Goal: Information Seeking & Learning: Understand process/instructions

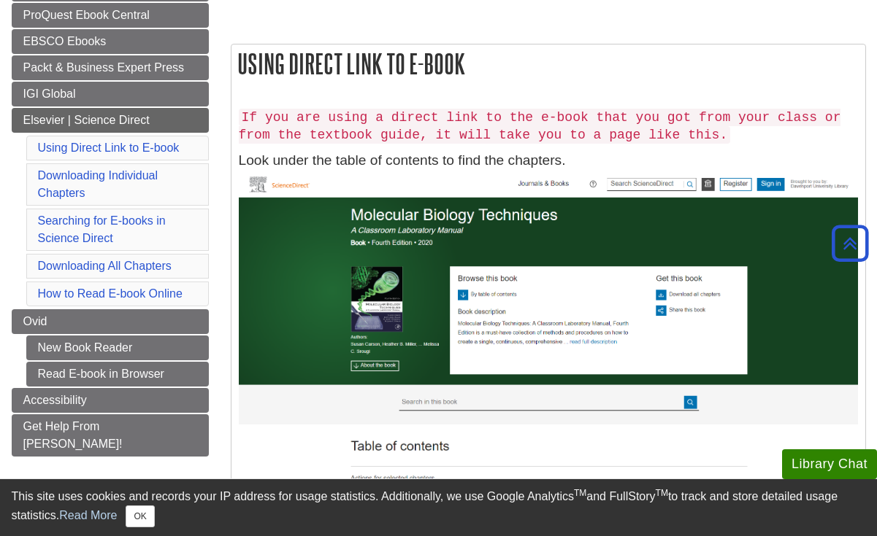
scroll to position [223, 0]
click at [114, 147] on link "Using Direct Link to E-book" at bounding box center [109, 148] width 142 height 12
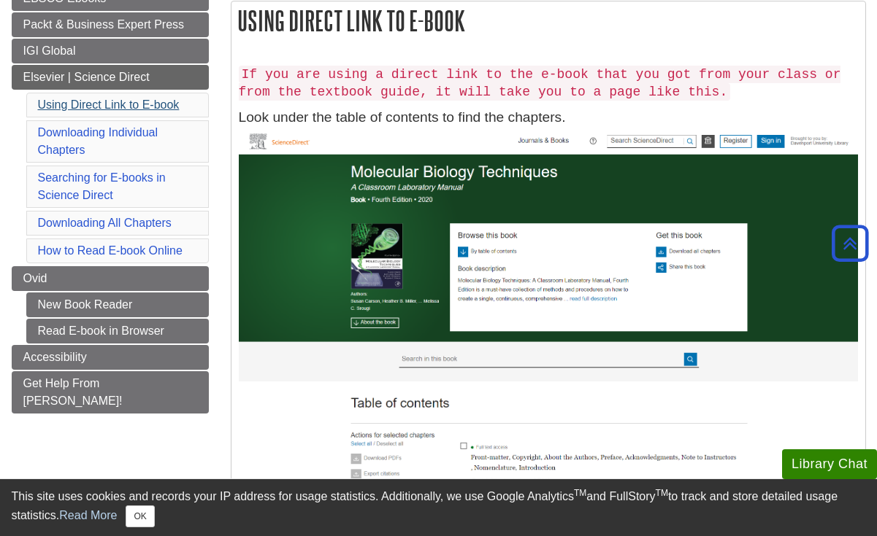
click at [112, 103] on link "Using Direct Link to E-book" at bounding box center [109, 105] width 142 height 12
click at [112, 102] on link "Using Direct Link to E-book" at bounding box center [109, 105] width 142 height 12
click at [139, 513] on button "OK" at bounding box center [140, 517] width 28 height 22
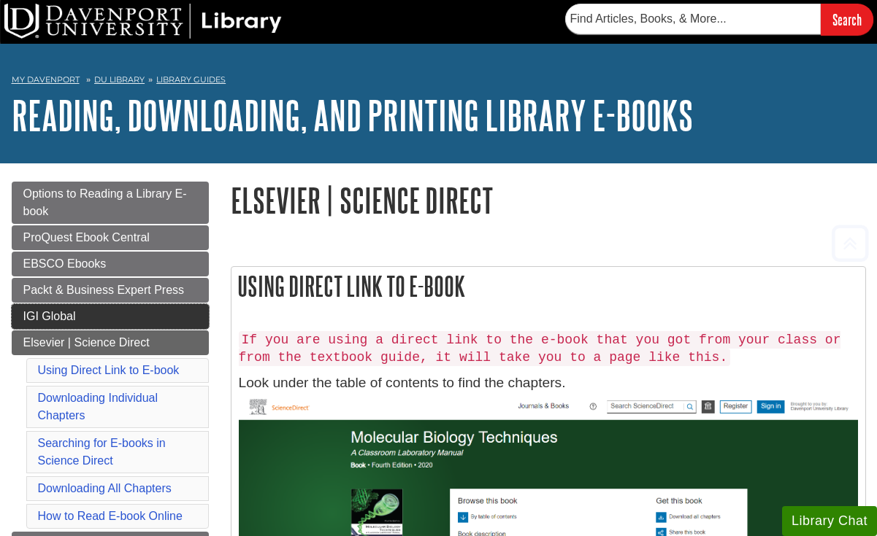
scroll to position [0, 0]
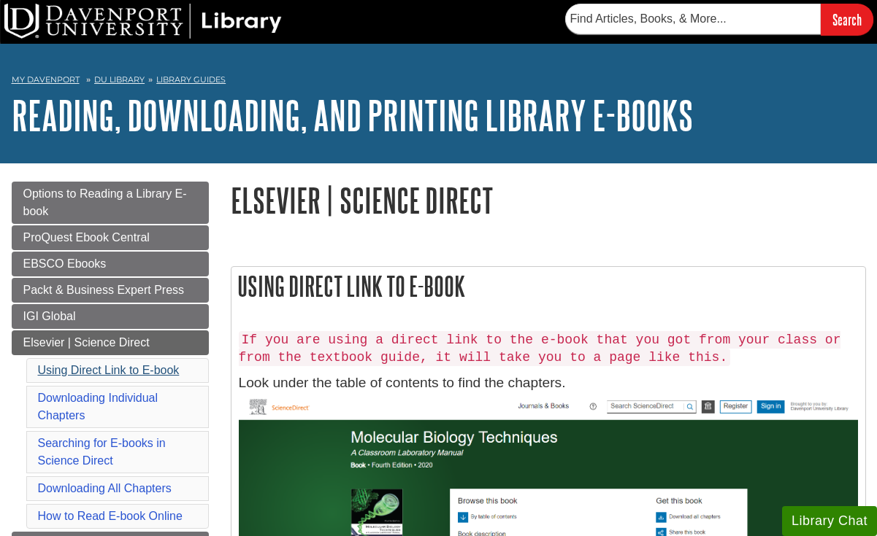
click at [111, 368] on link "Using Direct Link to E-book" at bounding box center [109, 370] width 142 height 12
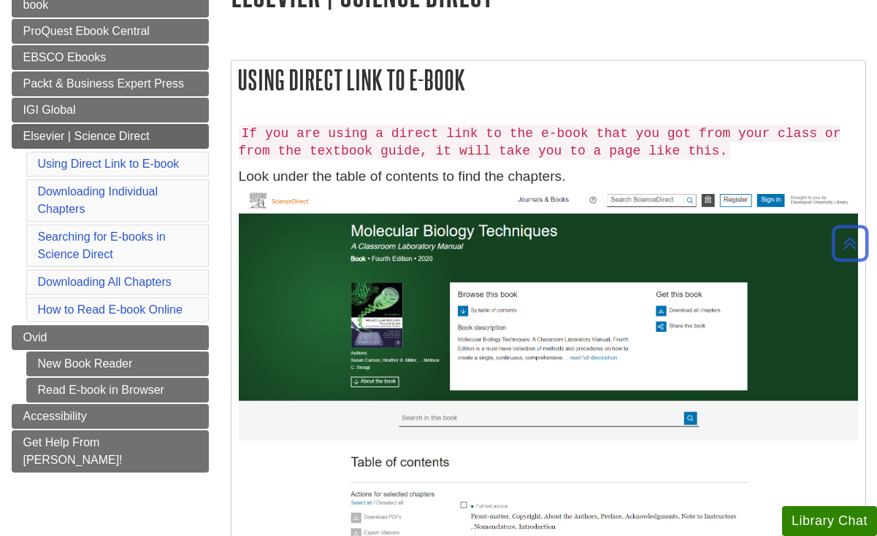
scroll to position [207, 0]
click at [87, 276] on link "Downloading All Chapters" at bounding box center [105, 282] width 134 height 12
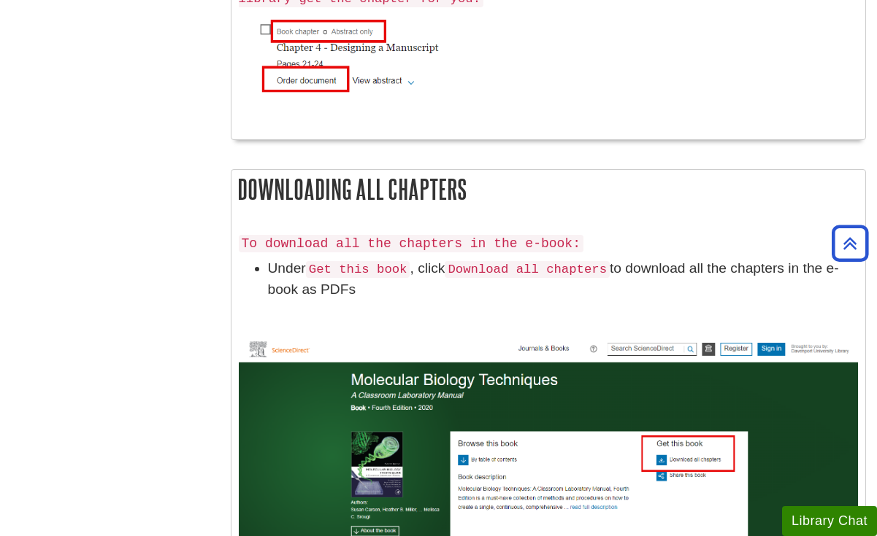
scroll to position [2390, 0]
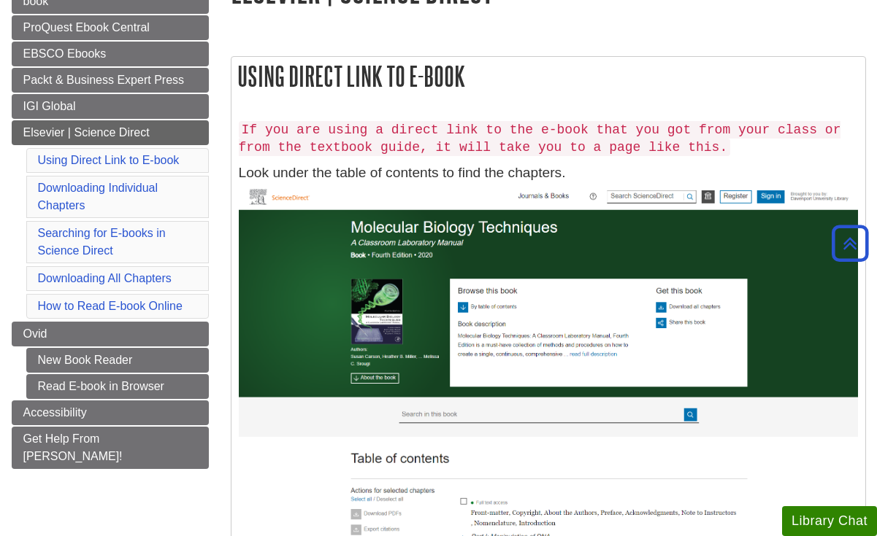
scroll to position [208, 0]
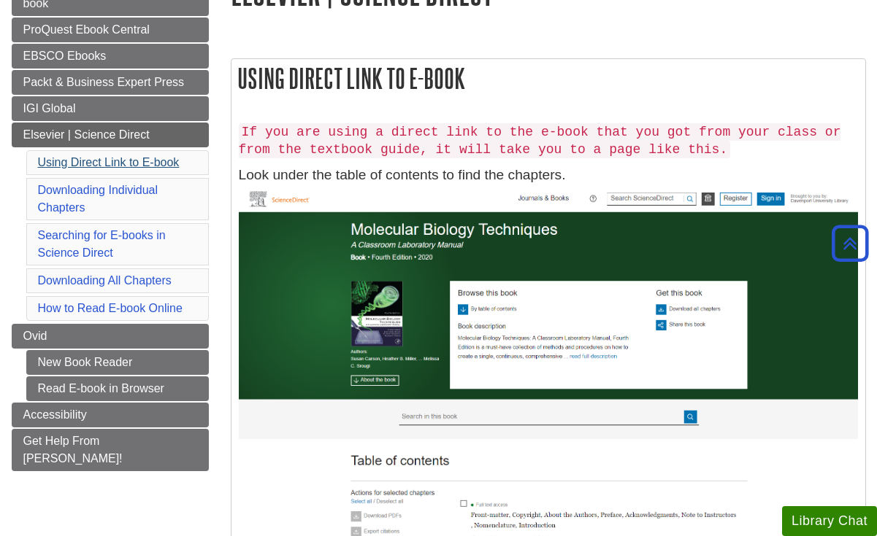
click at [107, 161] on link "Using Direct Link to E-book" at bounding box center [109, 162] width 142 height 12
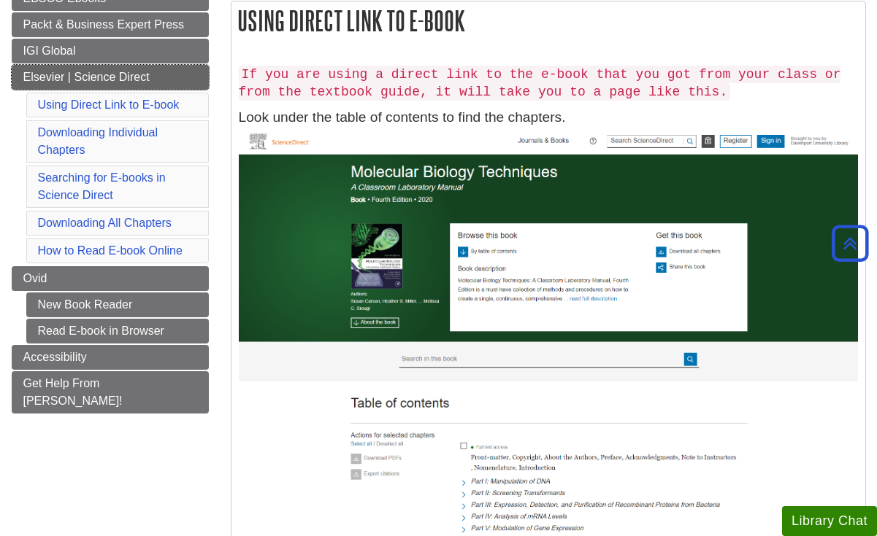
click at [131, 74] on span "Elsevier | Science Direct" at bounding box center [86, 77] width 126 height 12
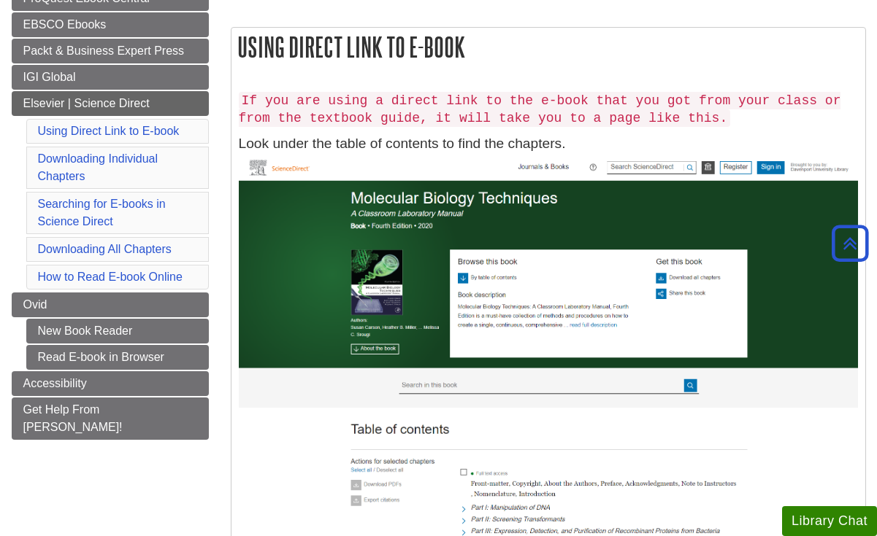
scroll to position [238, 0]
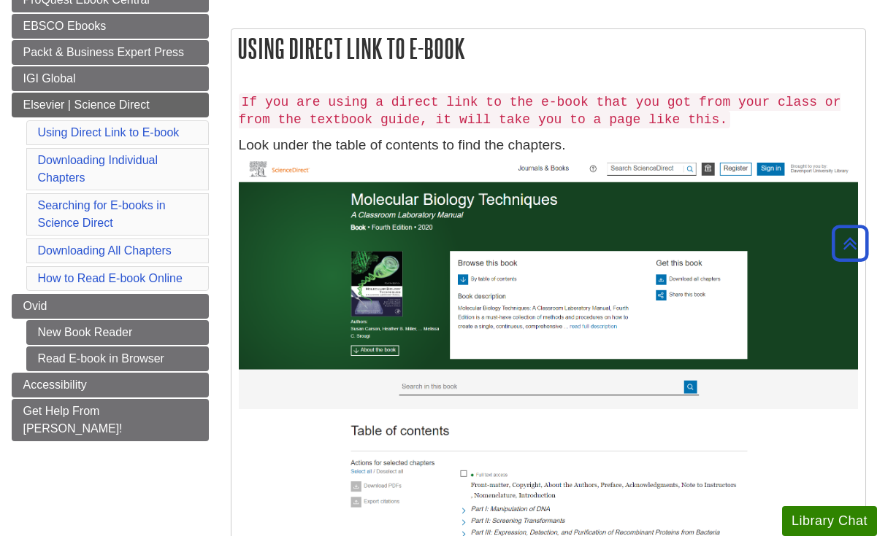
scroll to position [266, 0]
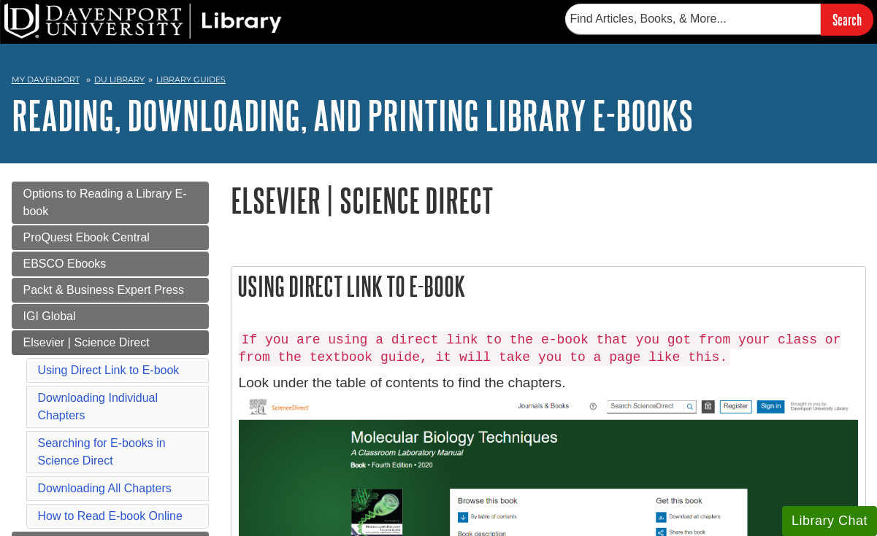
scroll to position [208, 0]
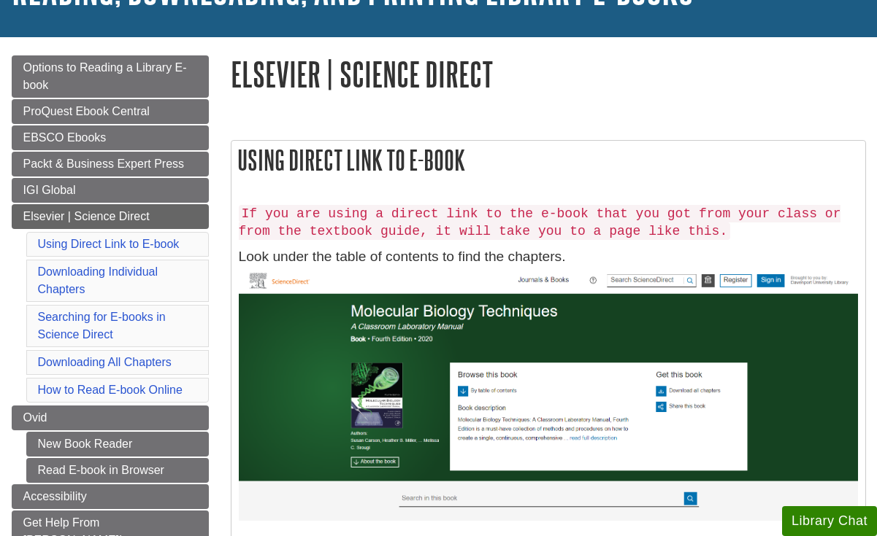
scroll to position [137, 0]
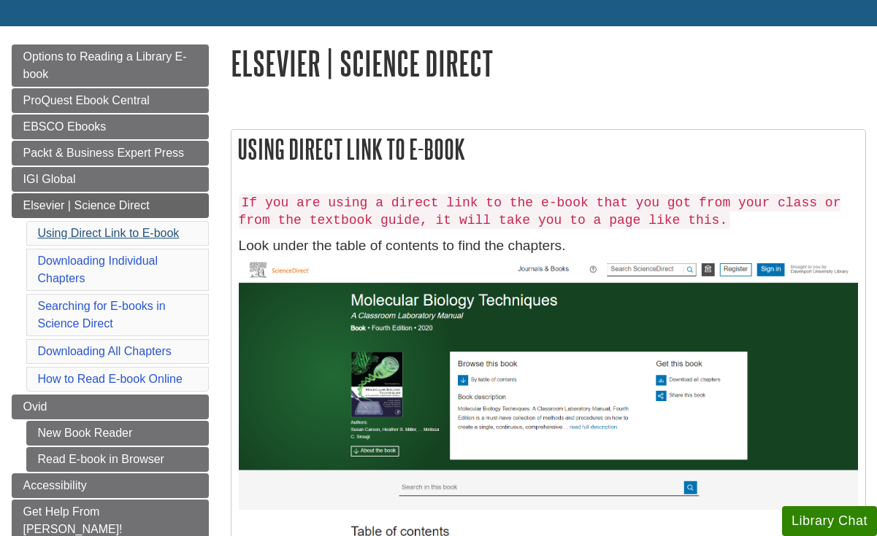
click at [155, 231] on link "Using Direct Link to E-book" at bounding box center [109, 233] width 142 height 12
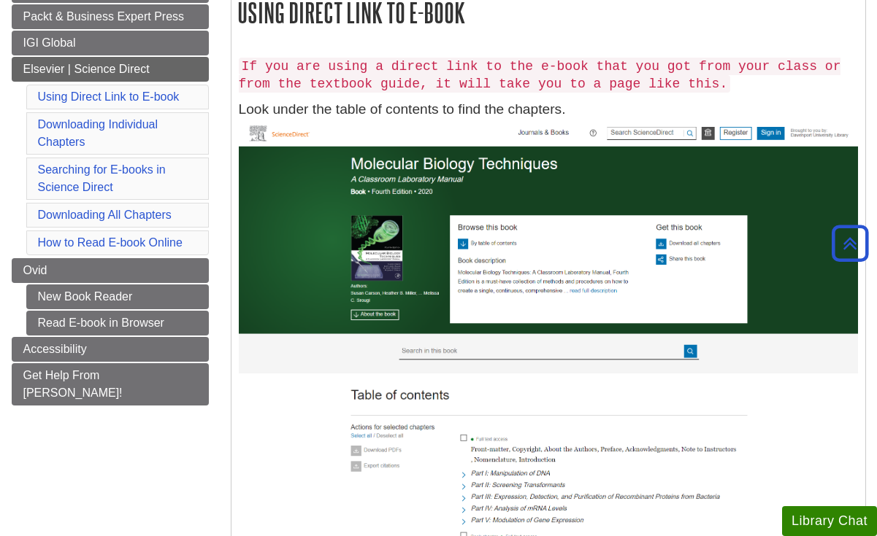
scroll to position [255, 0]
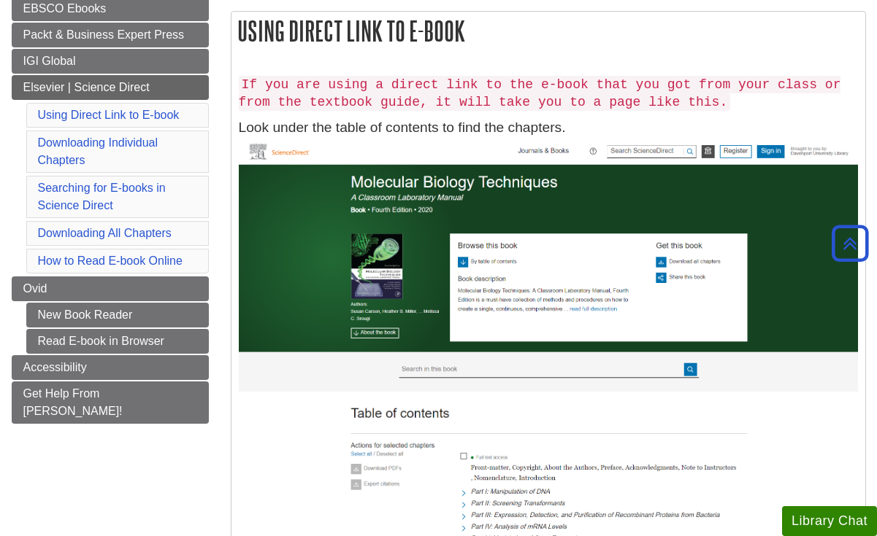
scroll to position [137, 0]
